Goal: Navigation & Orientation: Find specific page/section

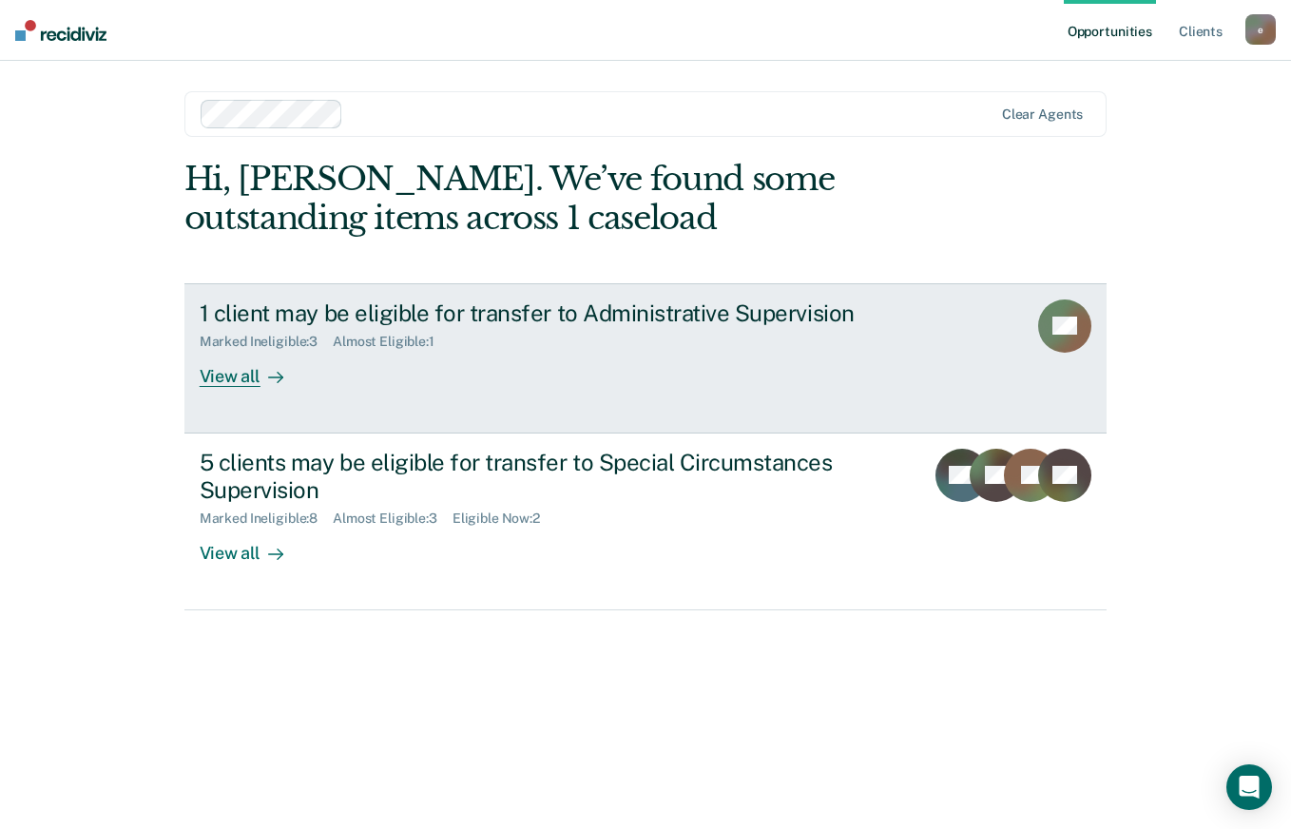
click at [252, 378] on div "View all" at bounding box center [253, 368] width 106 height 37
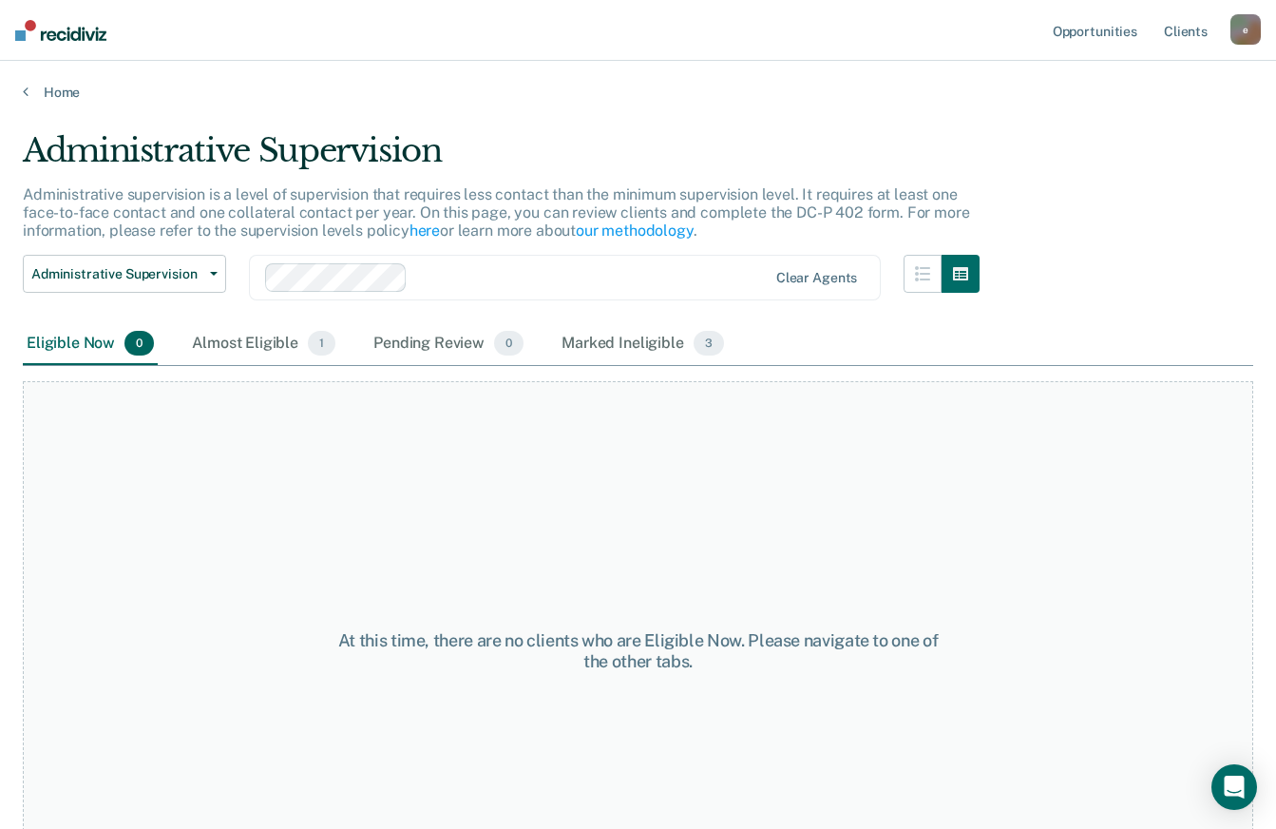
click at [81, 351] on div "Eligible Now 0" at bounding box center [90, 344] width 135 height 42
click at [241, 348] on div "Almost Eligible 1" at bounding box center [263, 344] width 151 height 42
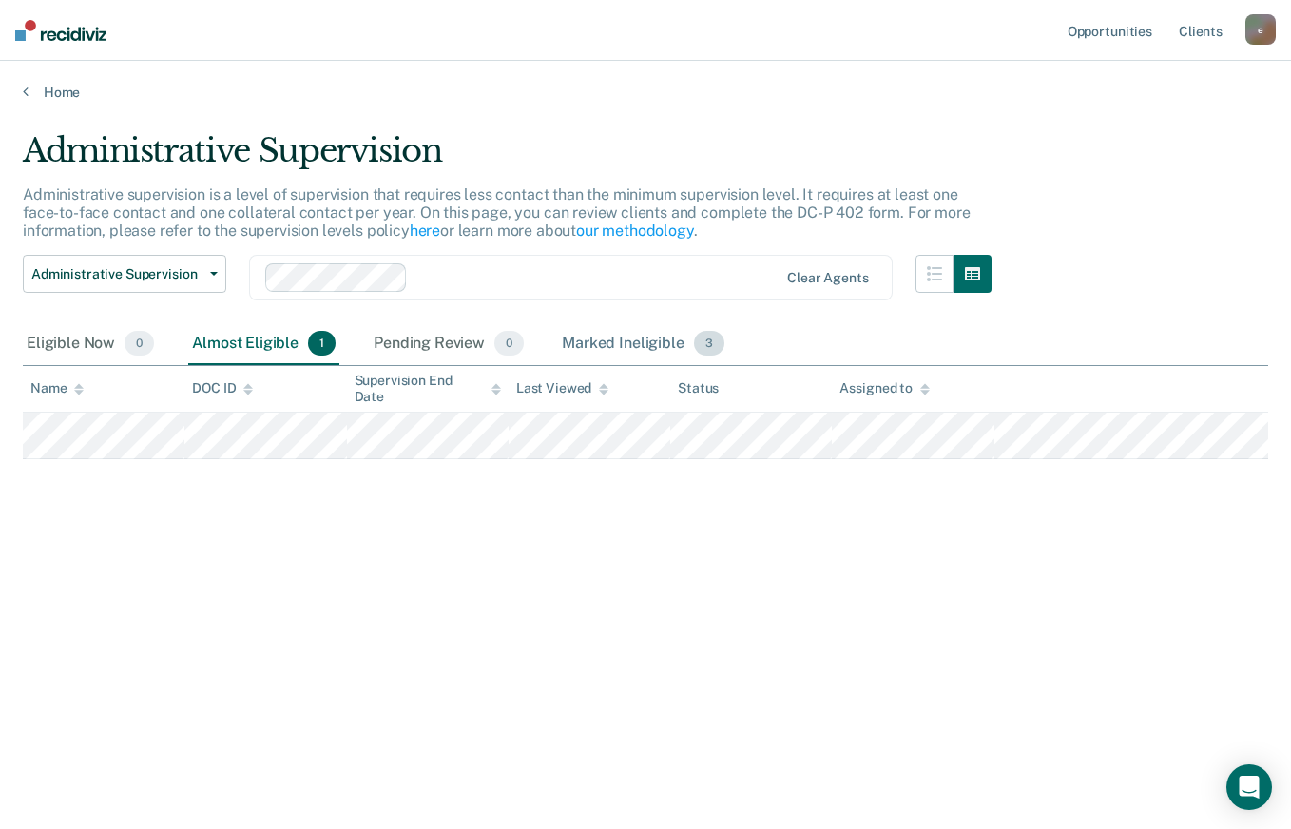
click at [627, 342] on div "Marked Ineligible 3" at bounding box center [643, 344] width 170 height 42
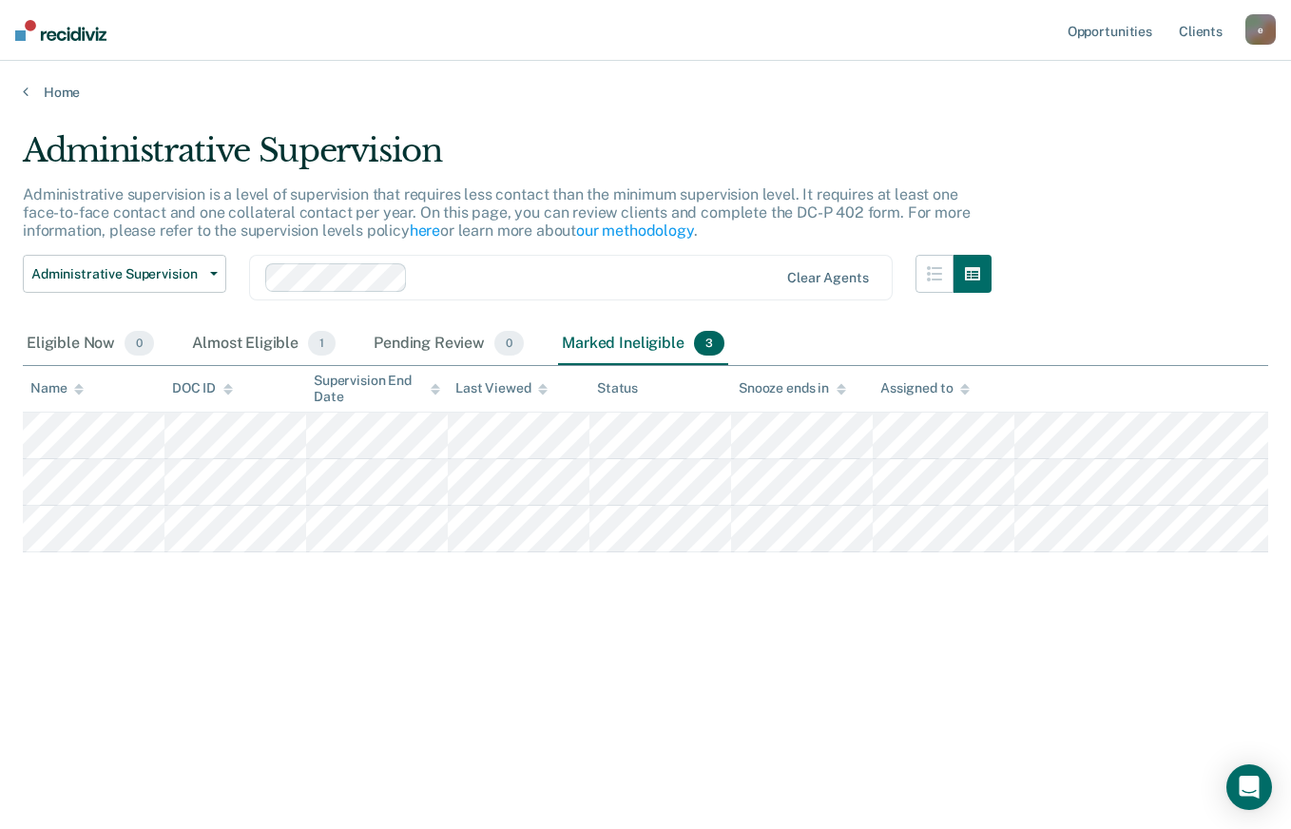
click at [84, 28] on img at bounding box center [60, 30] width 91 height 21
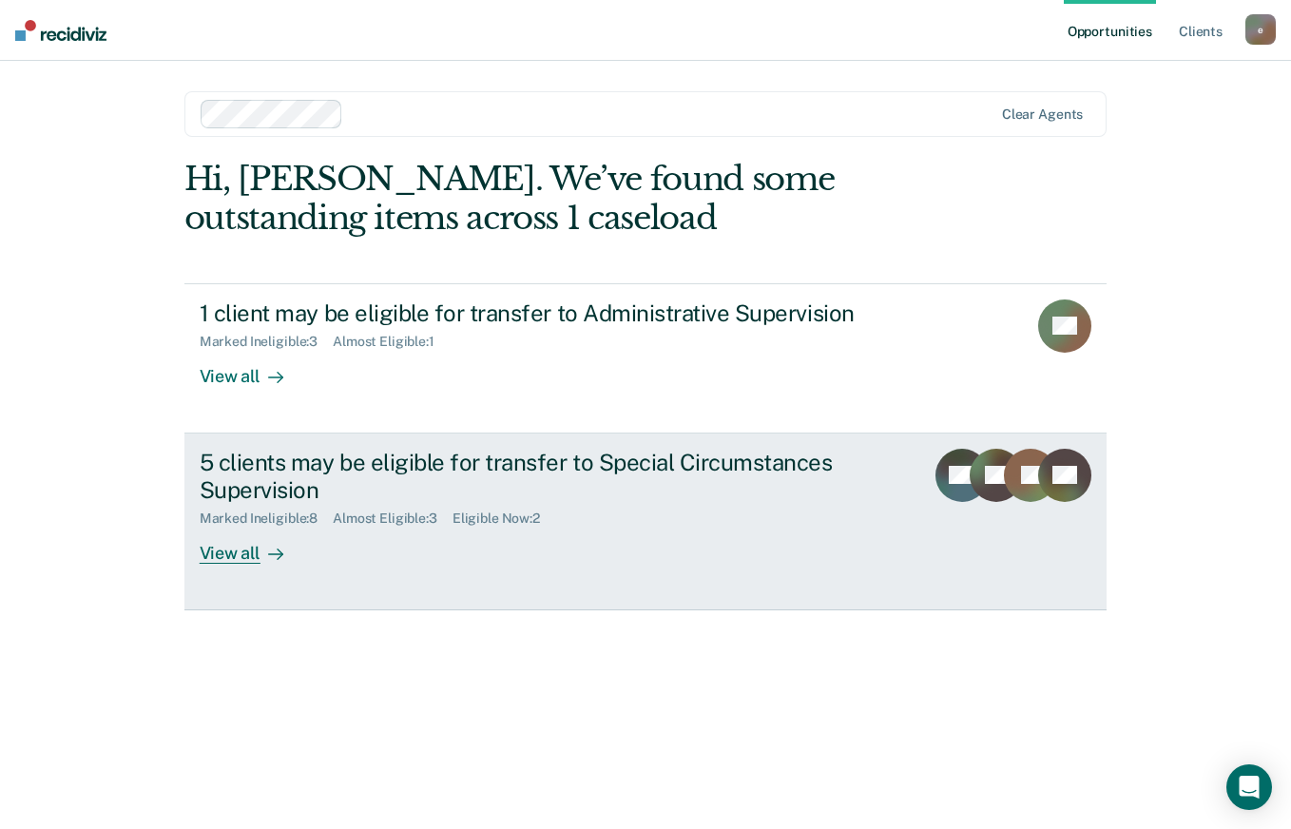
click at [231, 550] on div "View all" at bounding box center [253, 545] width 106 height 37
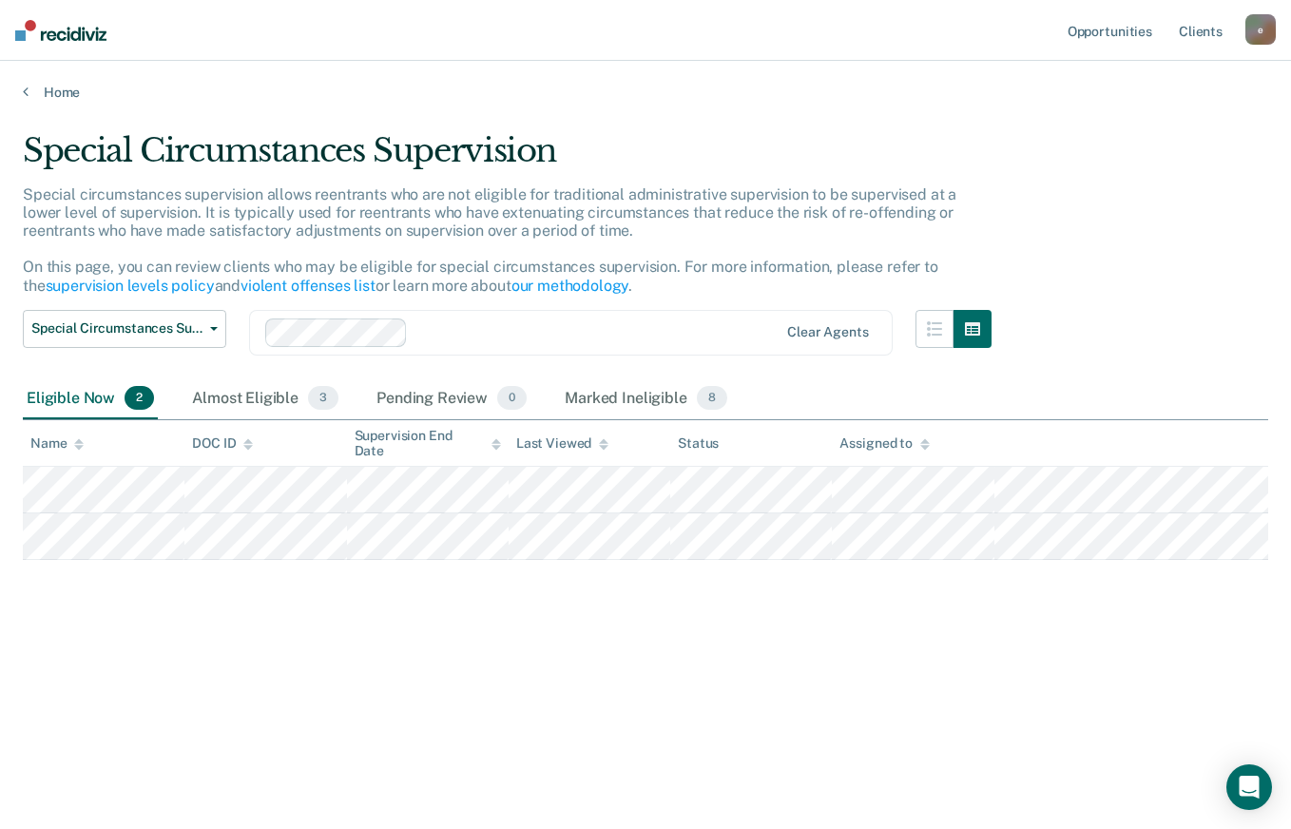
click at [82, 399] on div "Eligible Now 2" at bounding box center [90, 399] width 135 height 42
click at [259, 389] on div "Almost Eligible 3" at bounding box center [265, 399] width 154 height 42
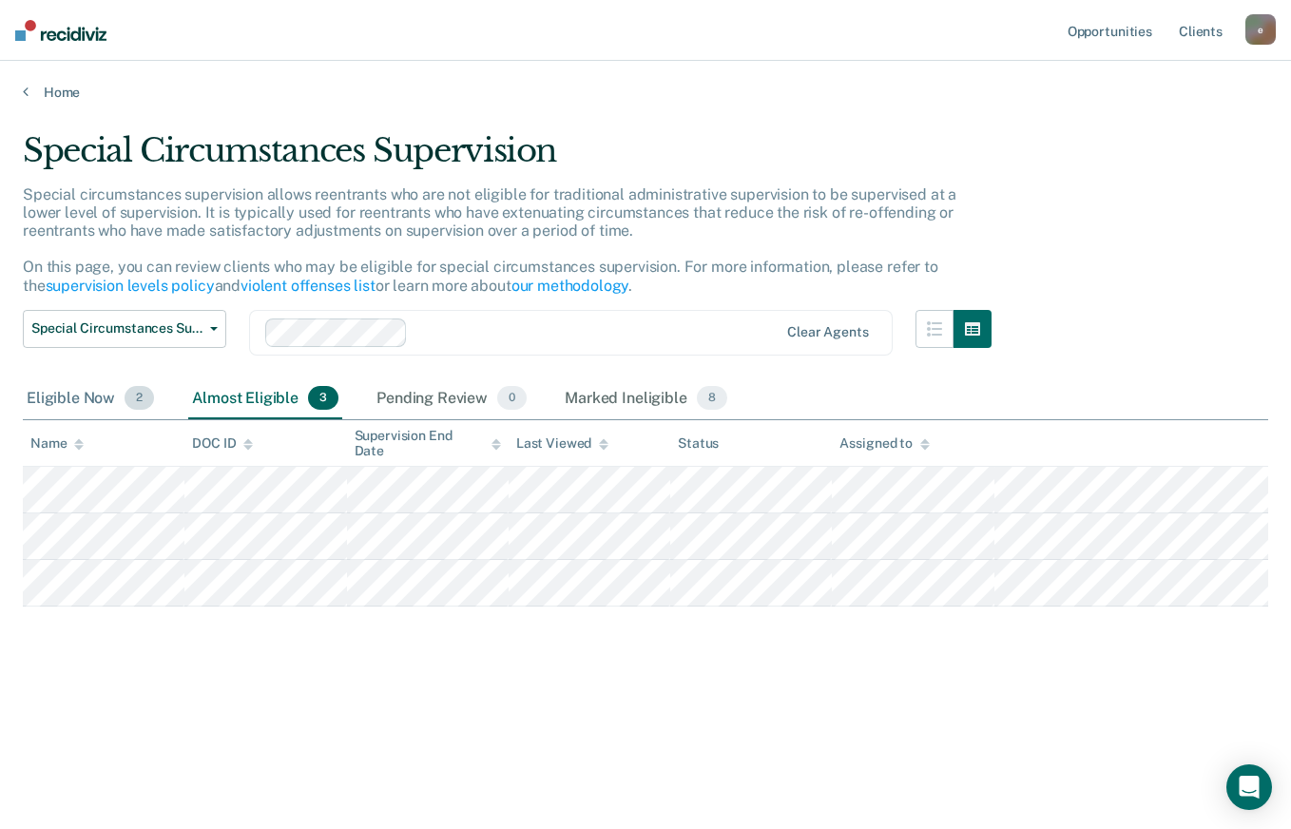
click at [53, 400] on div "Eligible Now 2" at bounding box center [90, 399] width 135 height 42
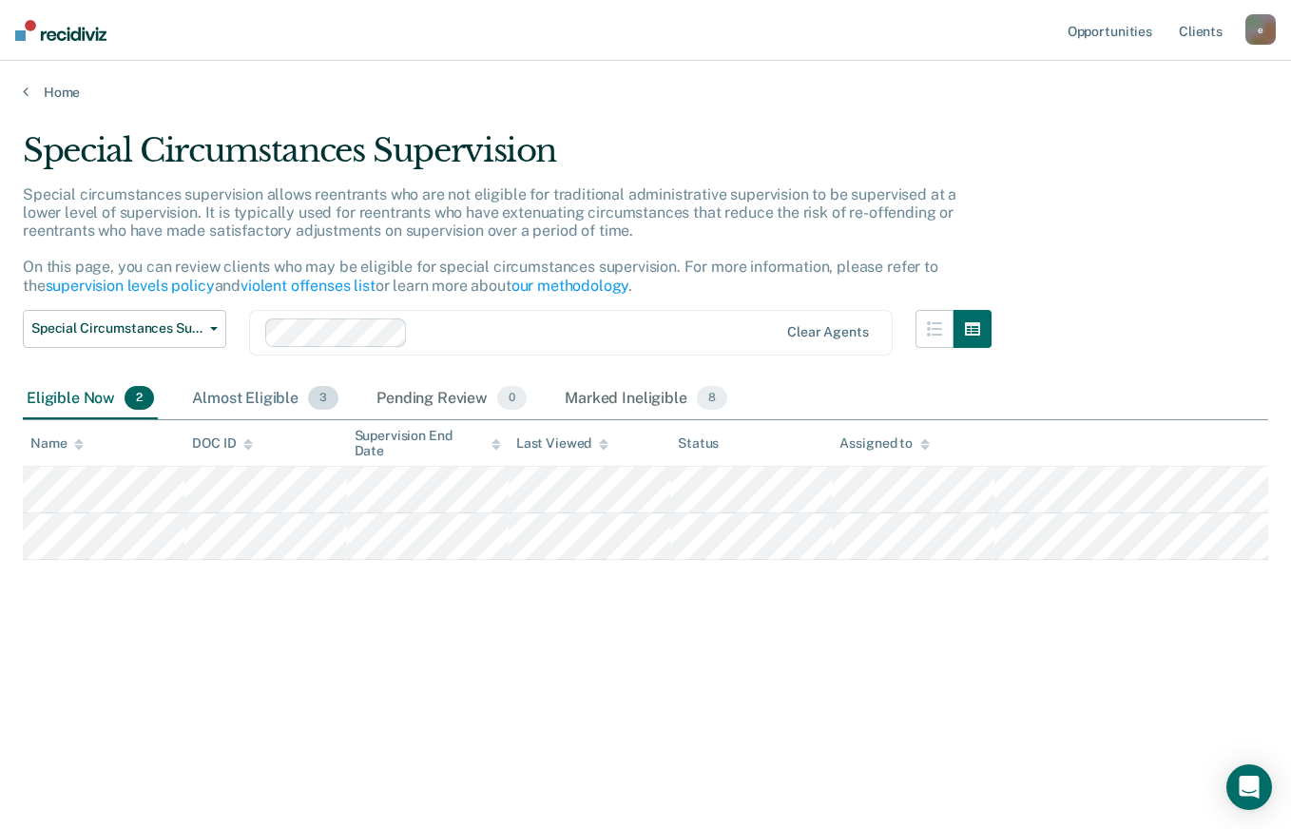
click at [266, 397] on div "Almost Eligible 3" at bounding box center [265, 399] width 154 height 42
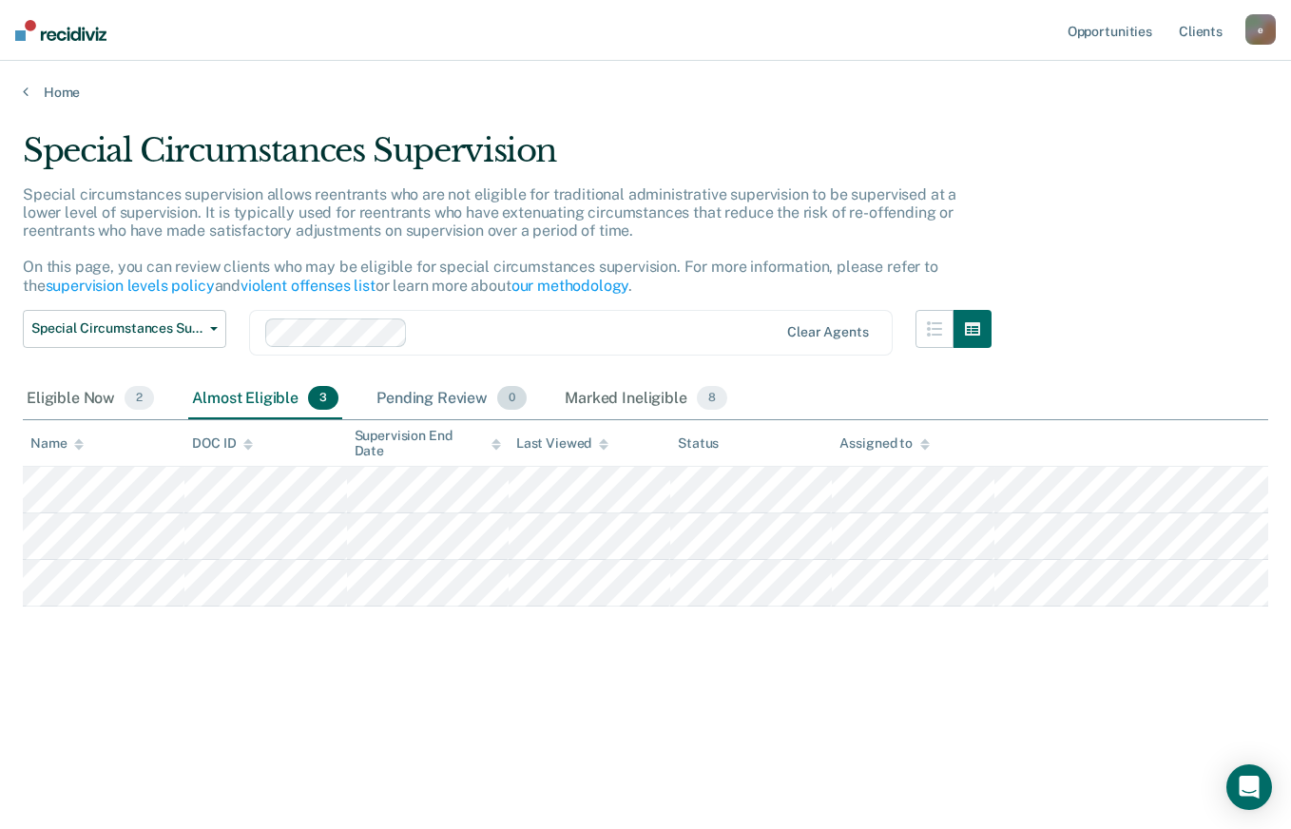
click at [436, 398] on div "Pending Review 0" at bounding box center [452, 399] width 158 height 42
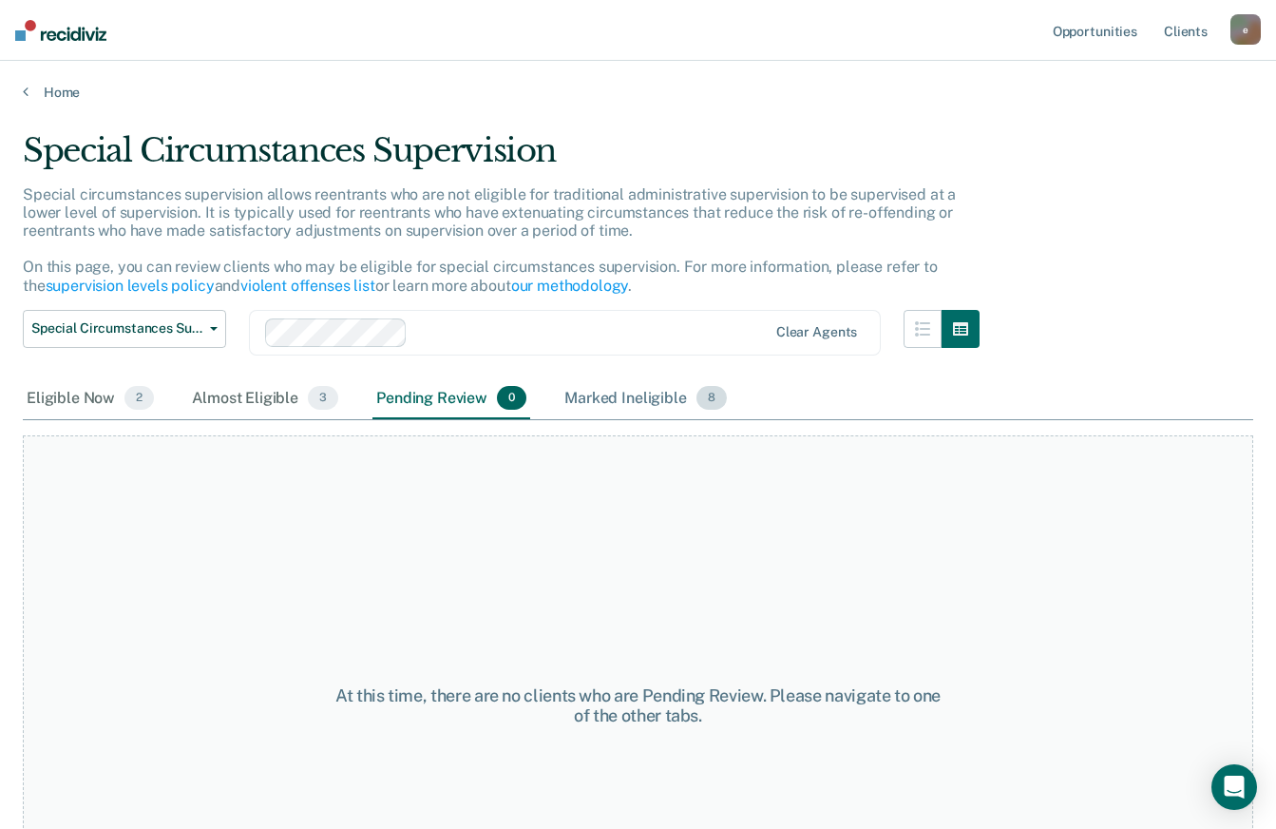
click at [611, 394] on div "Marked Ineligible 8" at bounding box center [646, 399] width 170 height 42
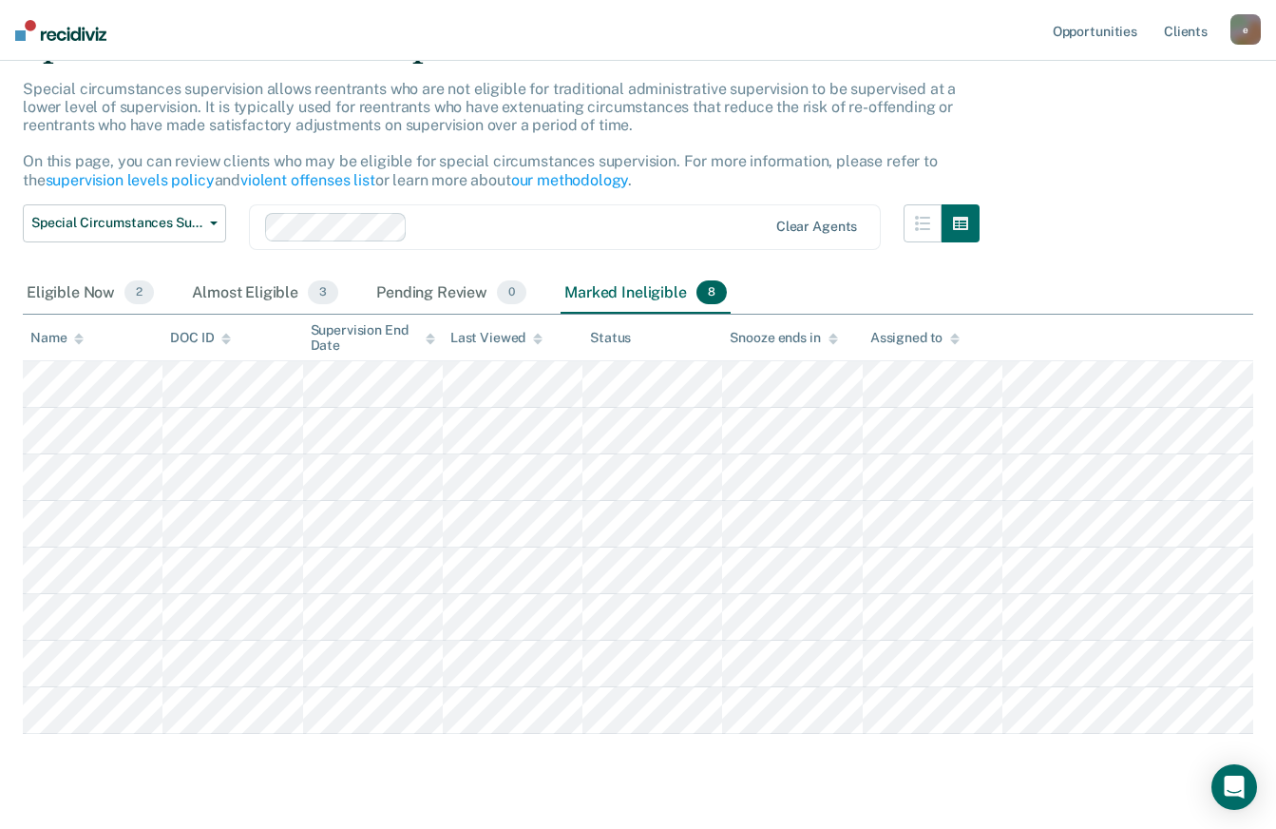
scroll to position [146, 0]
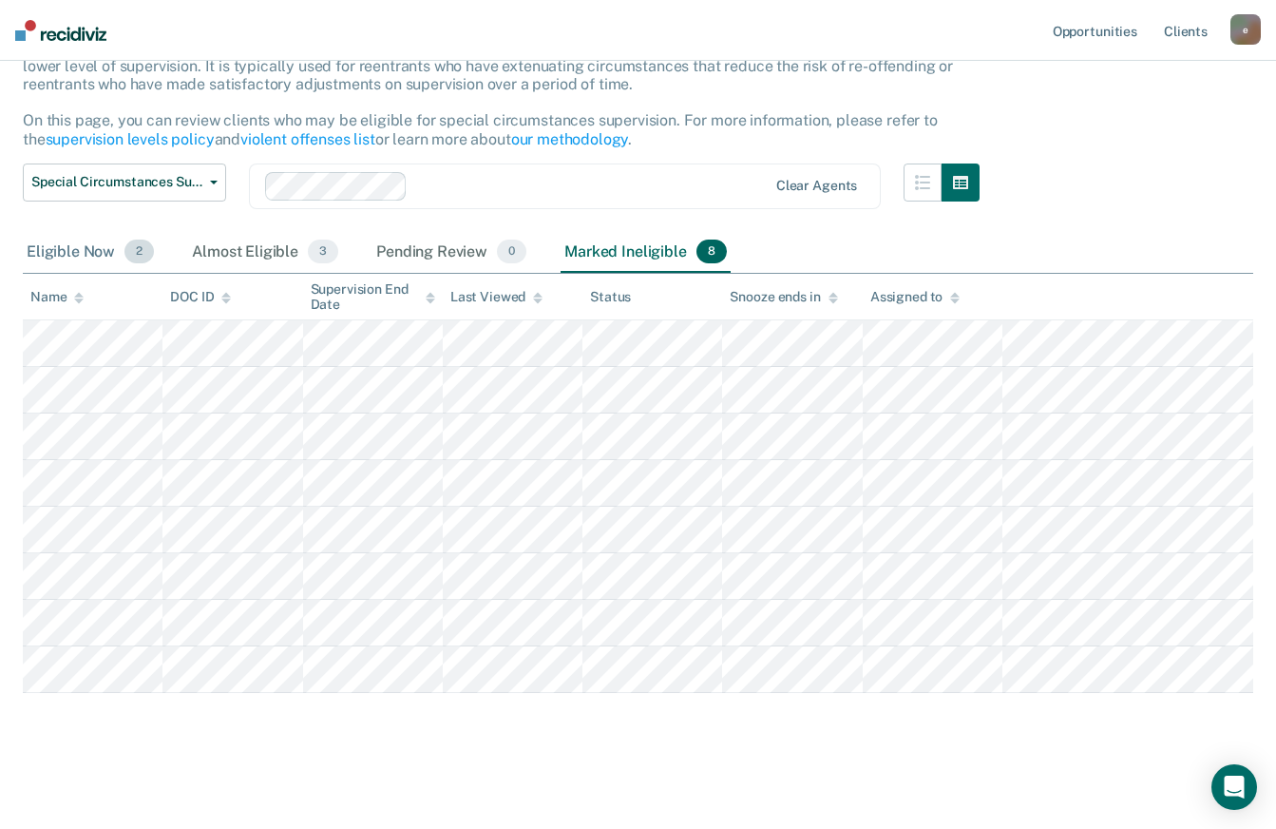
click at [77, 240] on div "Eligible Now 2" at bounding box center [90, 253] width 135 height 42
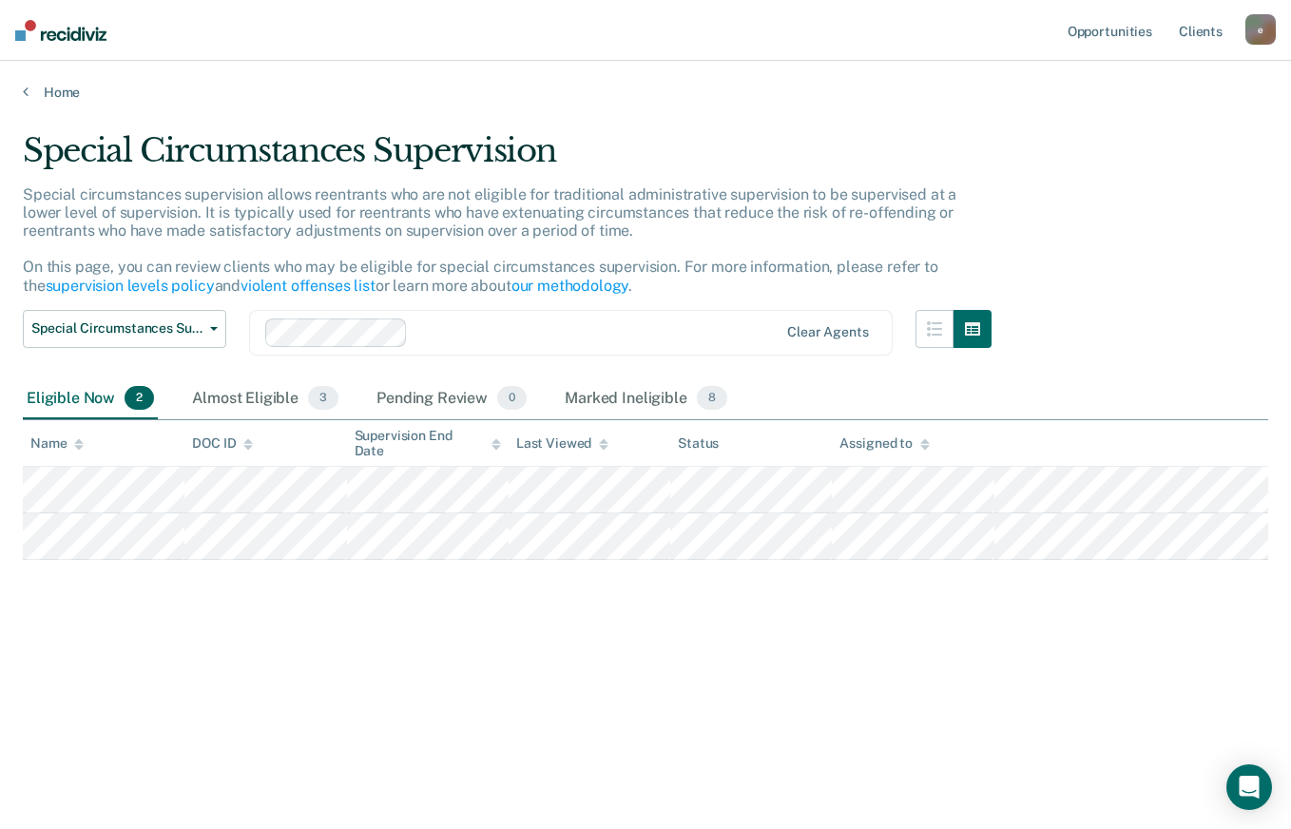
click at [84, 33] on img at bounding box center [60, 30] width 91 height 21
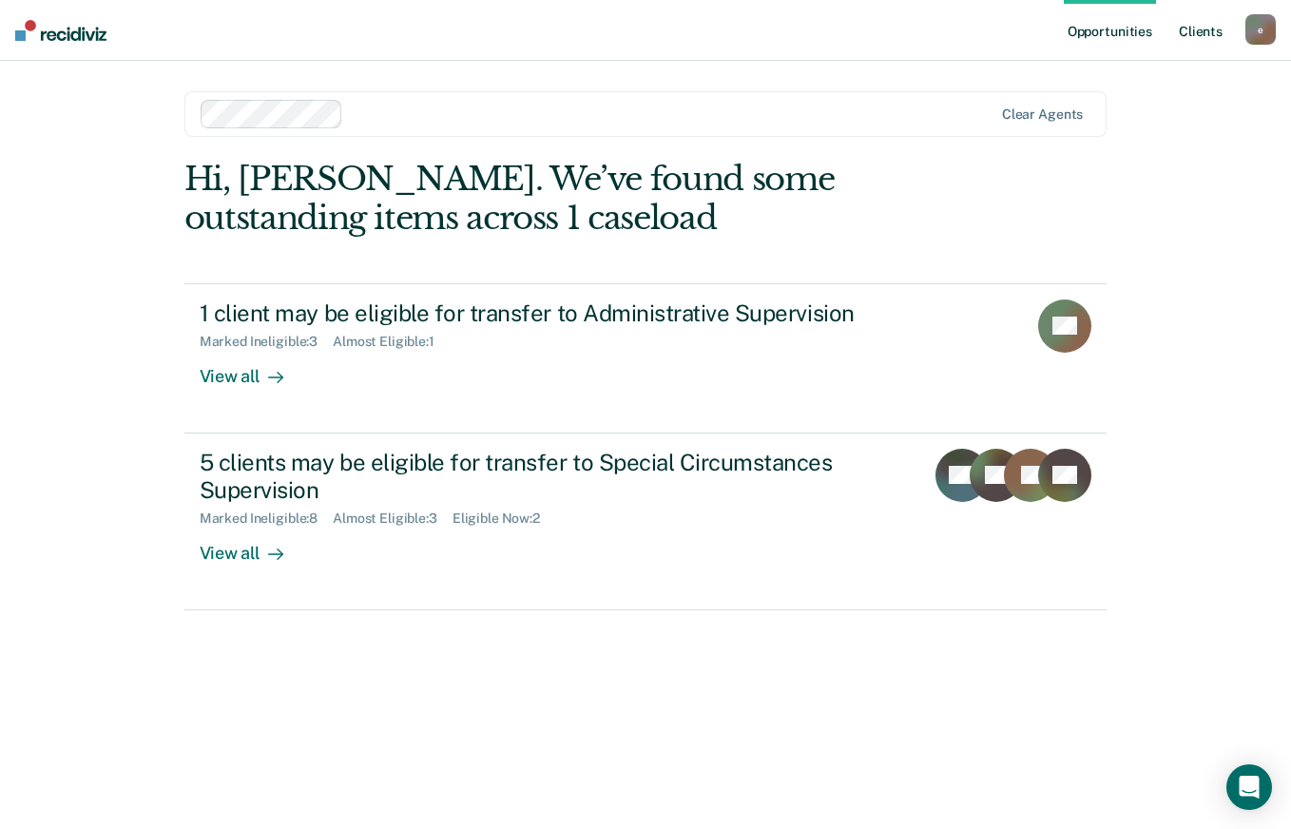
click at [1210, 36] on link "Client s" at bounding box center [1200, 30] width 51 height 61
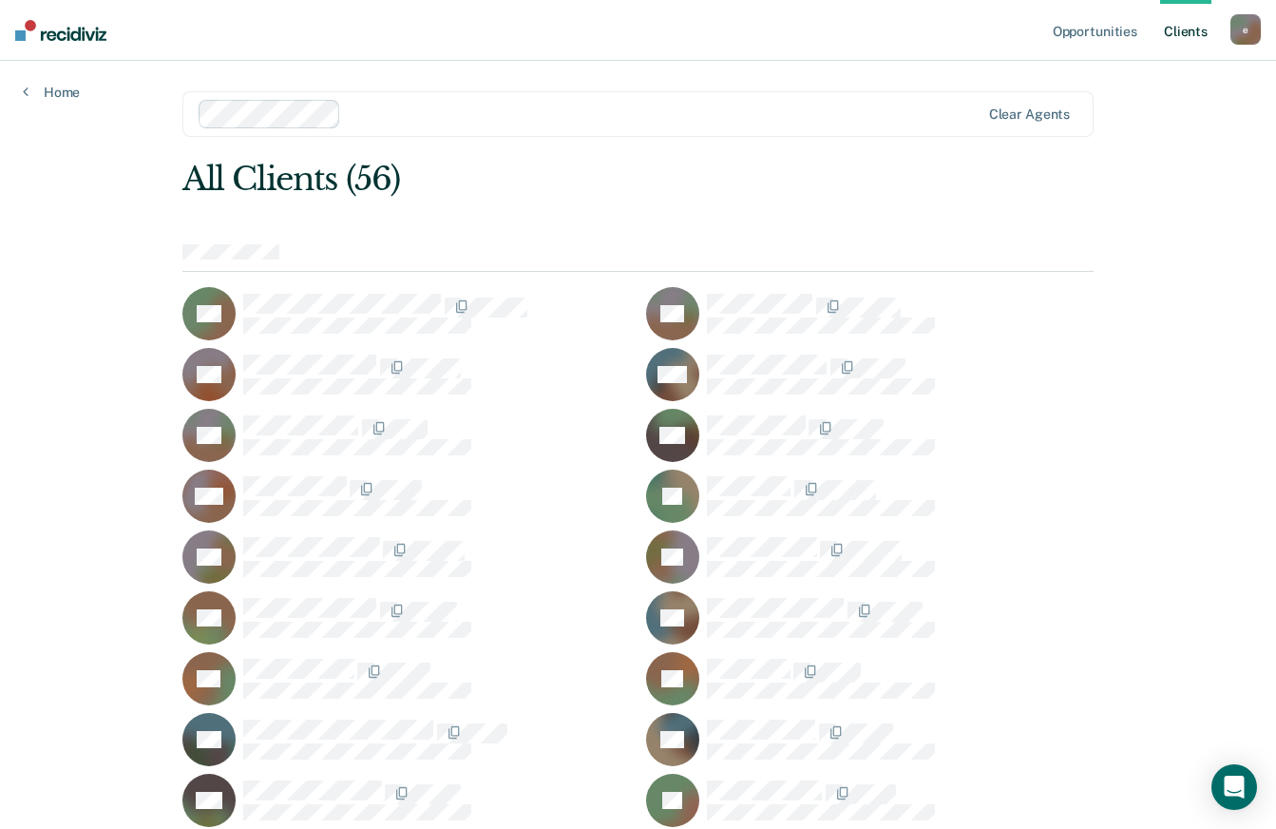
click at [76, 27] on img at bounding box center [60, 30] width 91 height 21
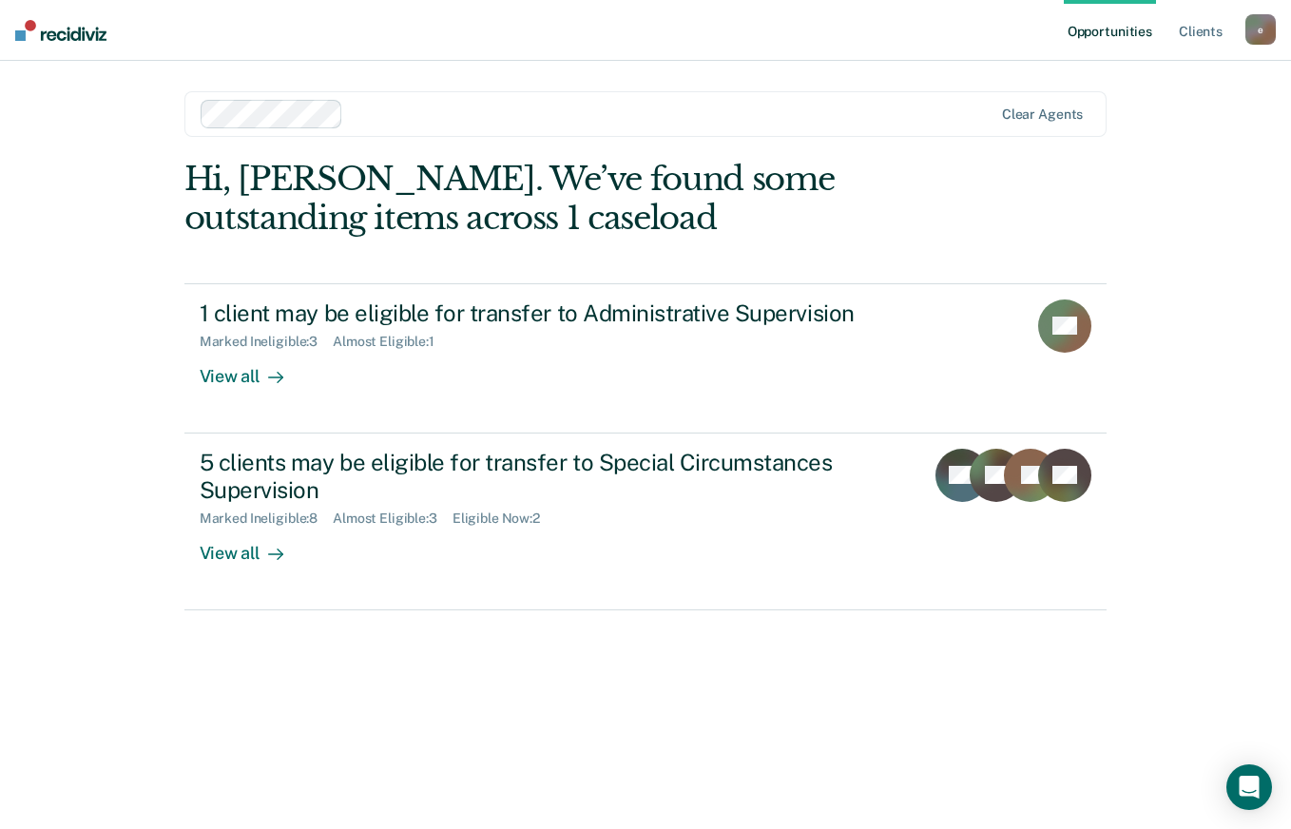
click at [1260, 29] on div "e" at bounding box center [1260, 29] width 30 height 30
click at [1145, 126] on link "Log Out" at bounding box center [1183, 125] width 153 height 16
